Goal: Navigation & Orientation: Understand site structure

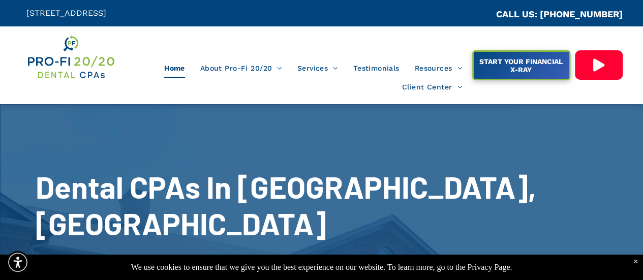
click at [309, 84] on ul "Home About Pro-Fi 20/20 Our Process Meet Our Team Why A Dental CPA? Ideal Profi…" at bounding box center [296, 77] width 346 height 38
